Goal: Task Accomplishment & Management: Use online tool/utility

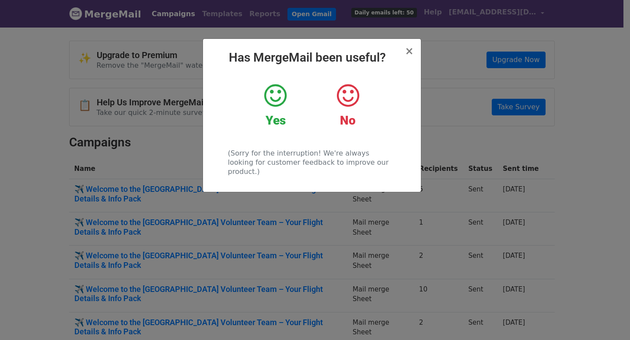
scroll to position [80, 0]
click at [273, 97] on icon at bounding box center [275, 96] width 22 height 26
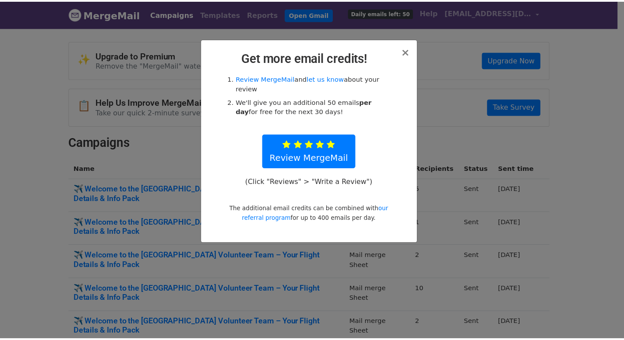
scroll to position [541, 0]
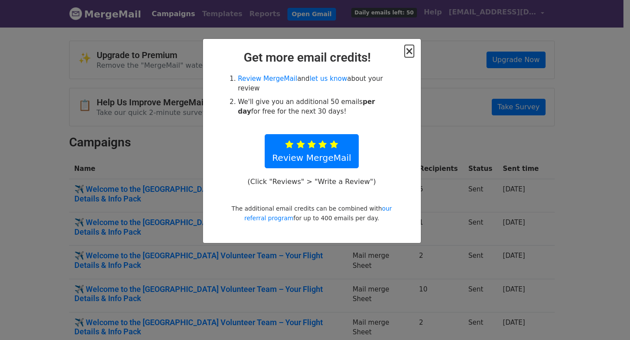
click at [410, 51] on span "×" at bounding box center [409, 51] width 9 height 12
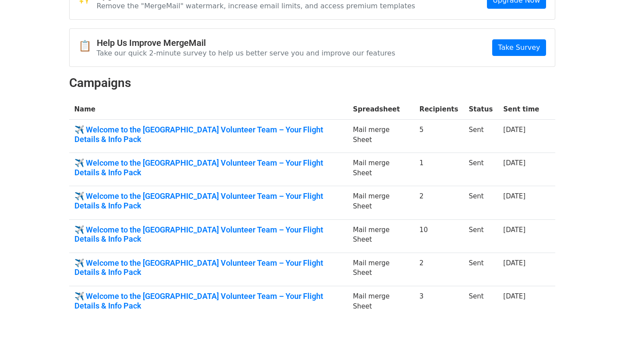
scroll to position [0, 0]
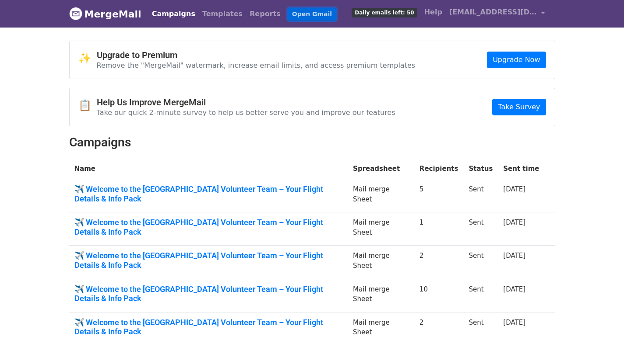
click at [288, 16] on link "Open Gmail" at bounding box center [312, 14] width 49 height 13
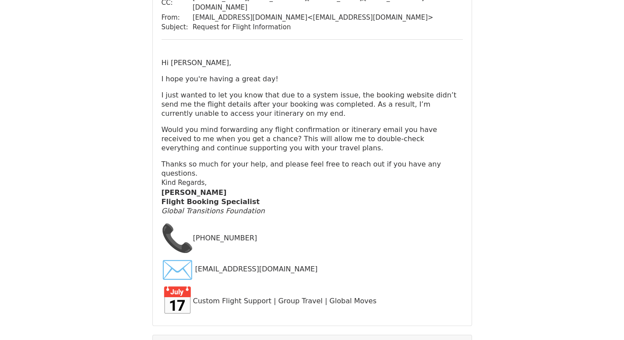
scroll to position [498, 0]
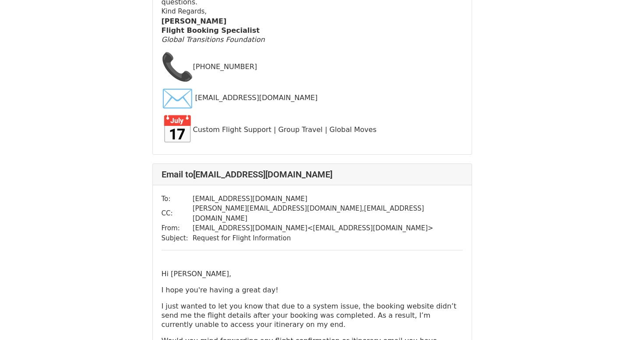
click at [379, 270] on div "Hi [PERSON_NAME], I hope you're having a great day! I just wanted to let you kn…" at bounding box center [311, 330] width 301 height 120
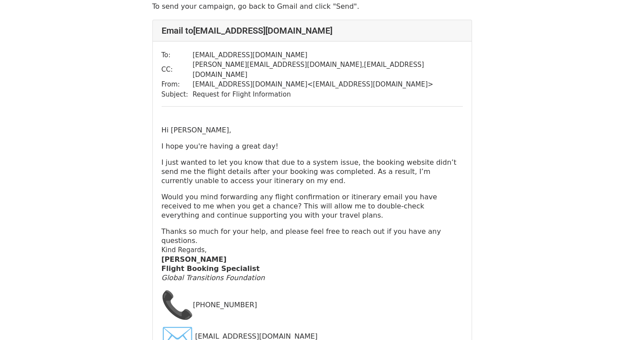
scroll to position [0, 0]
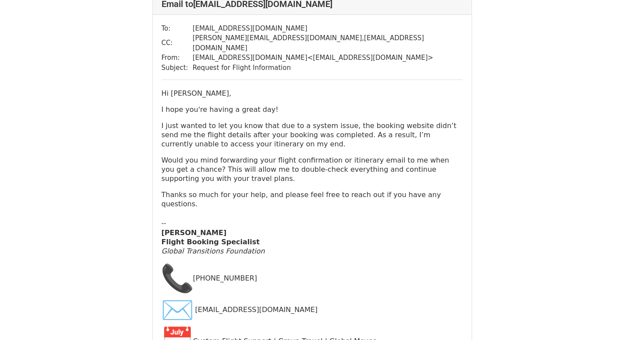
scroll to position [835, 0]
